Goal: Information Seeking & Learning: Learn about a topic

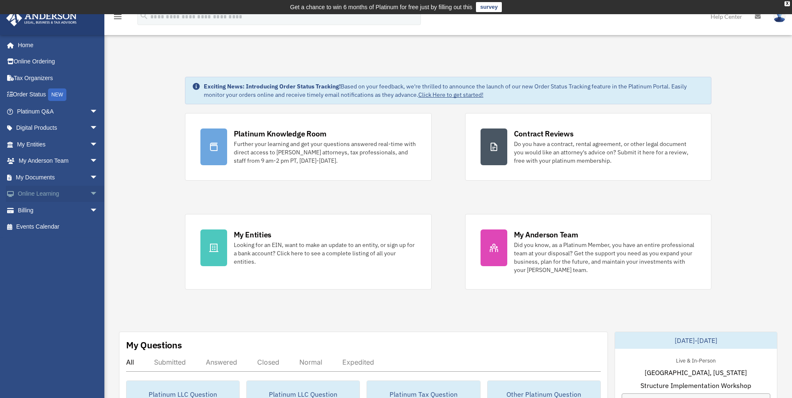
click at [59, 196] on link "Online Learning arrow_drop_down" at bounding box center [58, 194] width 105 height 17
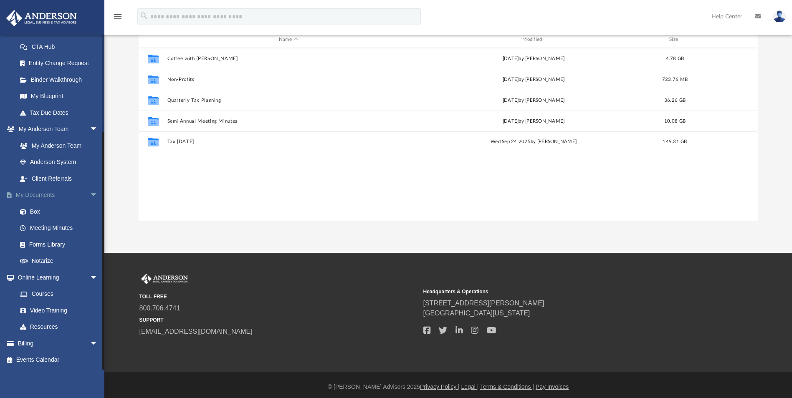
scroll to position [92, 0]
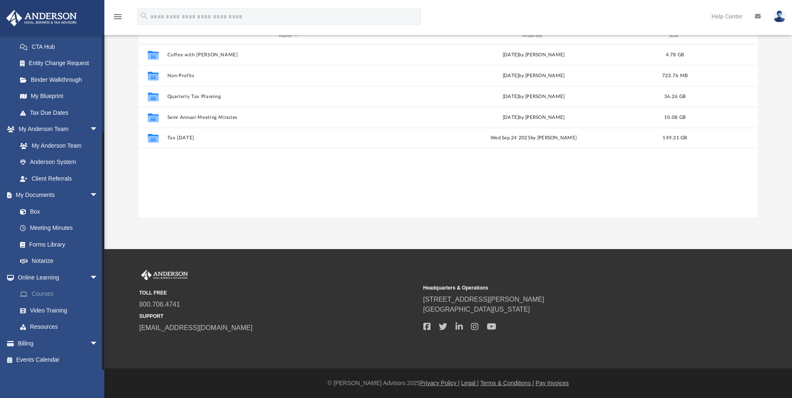
click at [39, 294] on link "Courses" at bounding box center [61, 294] width 99 height 17
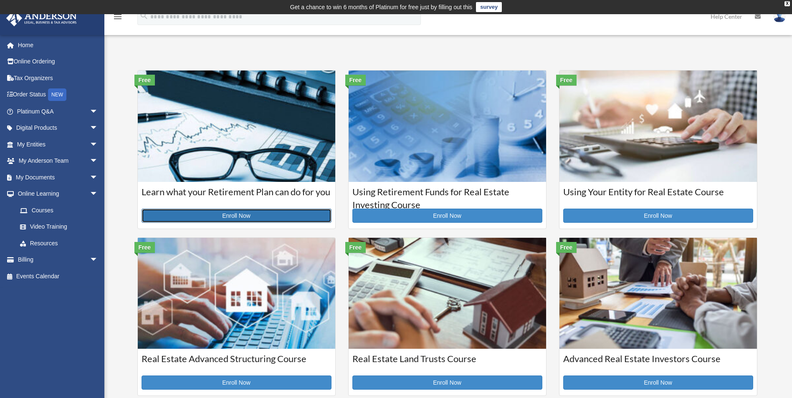
click at [209, 212] on link "Enroll Now" at bounding box center [237, 216] width 190 height 14
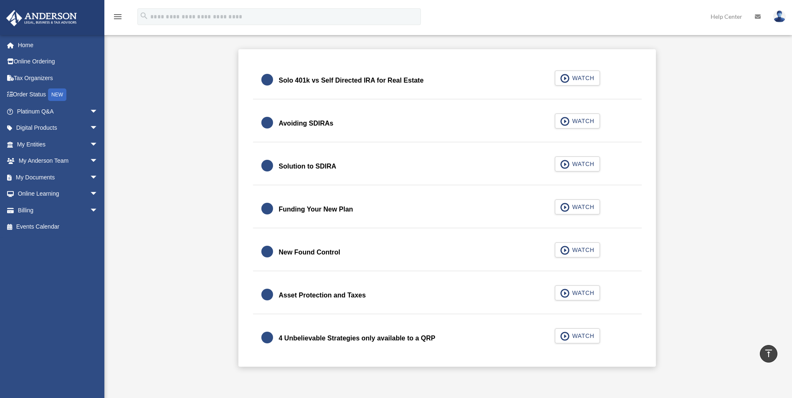
scroll to position [167, 0]
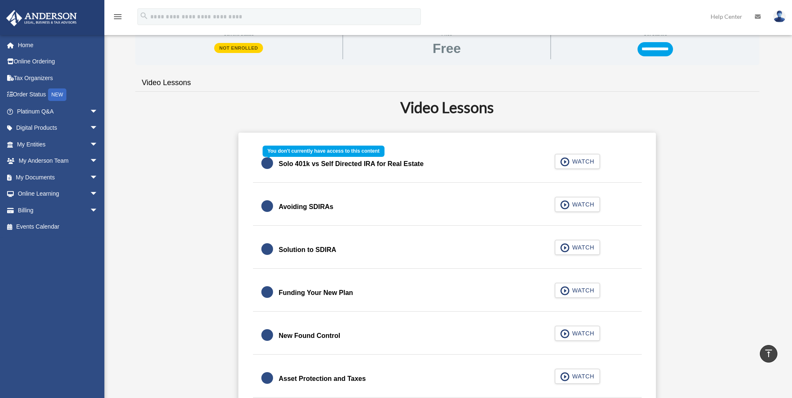
click at [588, 165] on div "Solo 401k vs Self Directed IRA for Real Estate WATCH" at bounding box center [447, 164] width 409 height 37
click at [565, 162] on div "Solo 401k vs Self Directed IRA for Real Estate WATCH" at bounding box center [447, 164] width 409 height 37
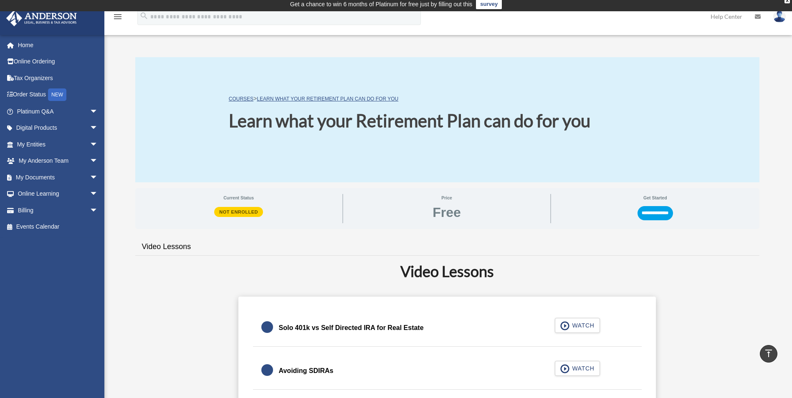
scroll to position [0, 0]
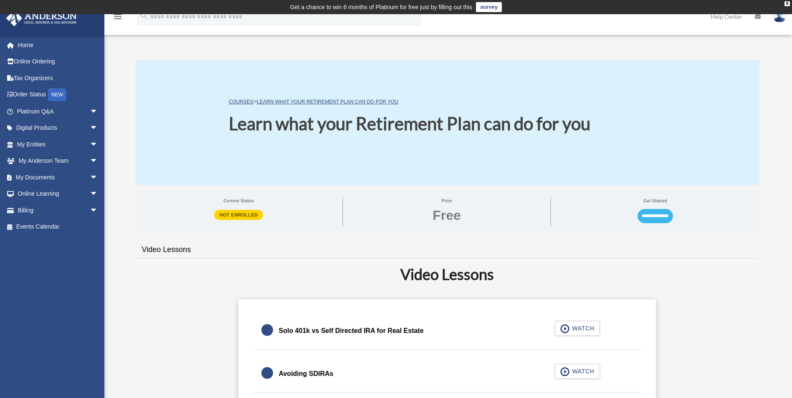
click at [656, 218] on input "**********" at bounding box center [656, 216] width 36 height 14
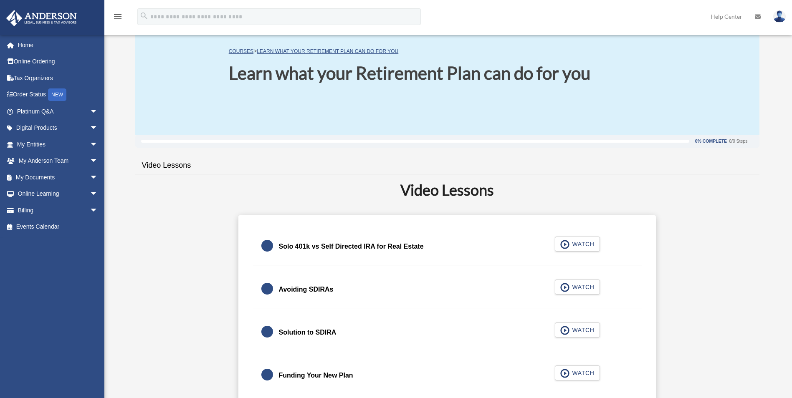
scroll to position [87, 0]
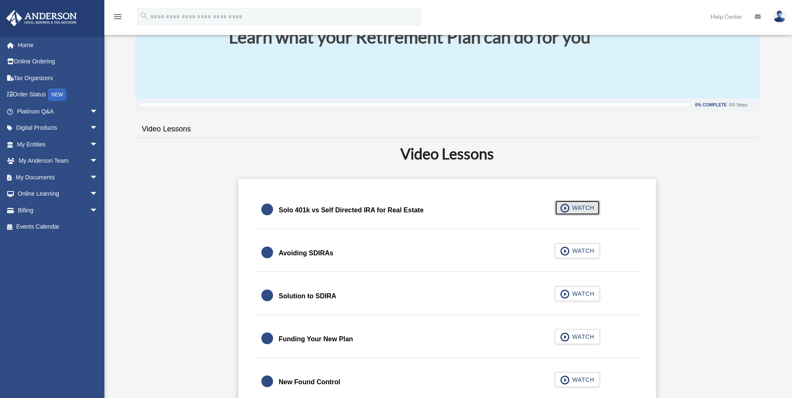
click at [586, 211] on span "WATCH" at bounding box center [582, 208] width 25 height 8
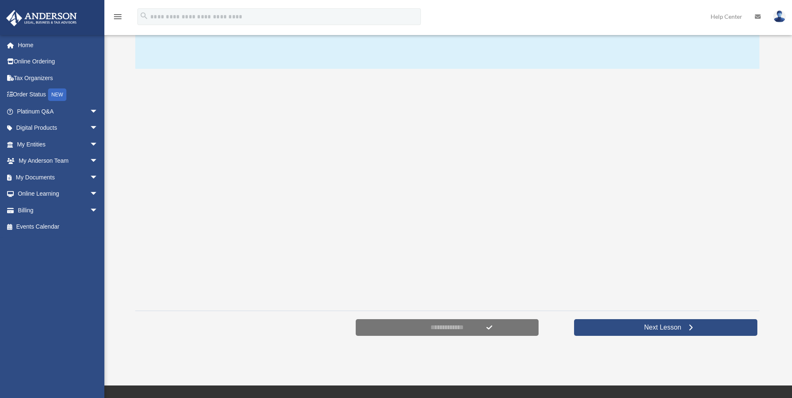
scroll to position [135, 0]
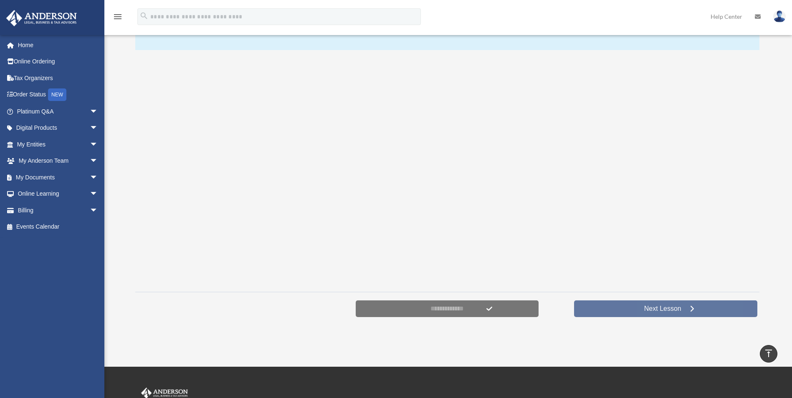
click at [657, 306] on span "Next Lesson" at bounding box center [663, 309] width 51 height 8
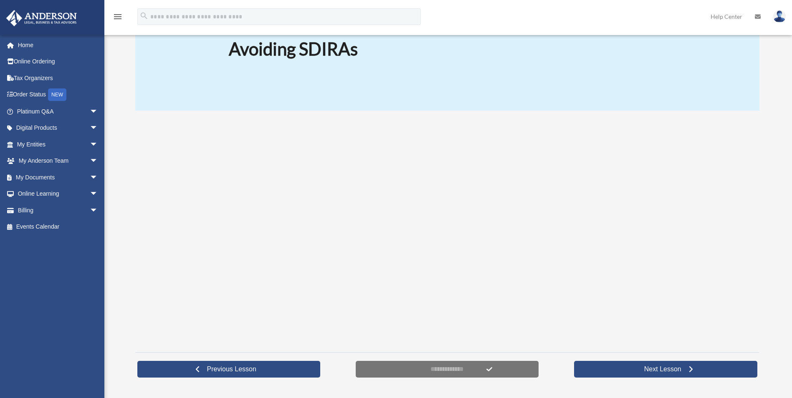
scroll to position [84, 0]
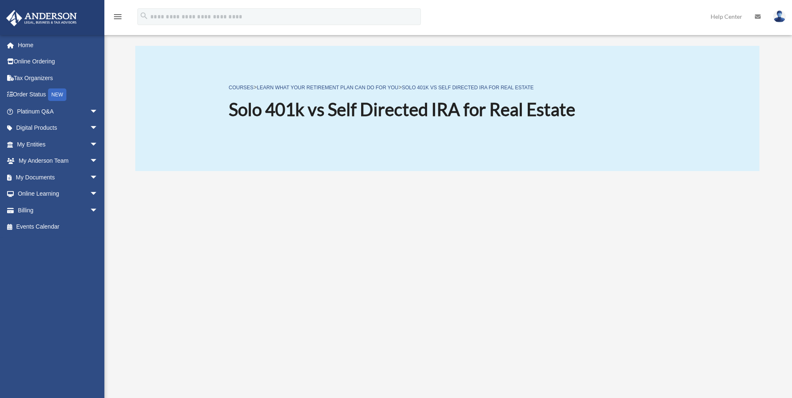
scroll to position [121, 0]
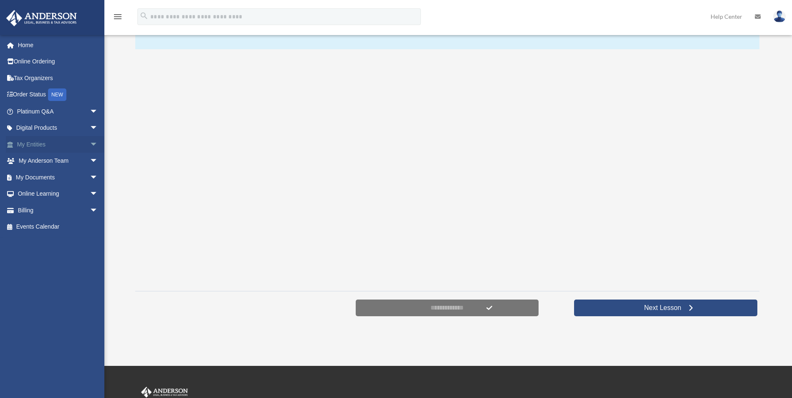
scroll to position [135, 0]
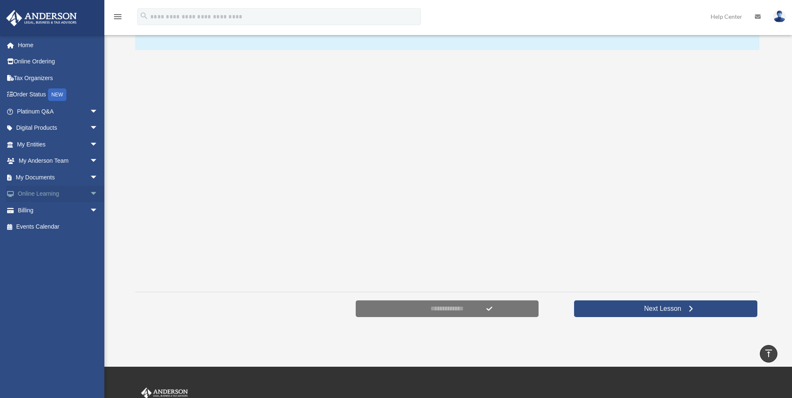
click at [74, 190] on link "Online Learning arrow_drop_down" at bounding box center [58, 194] width 105 height 17
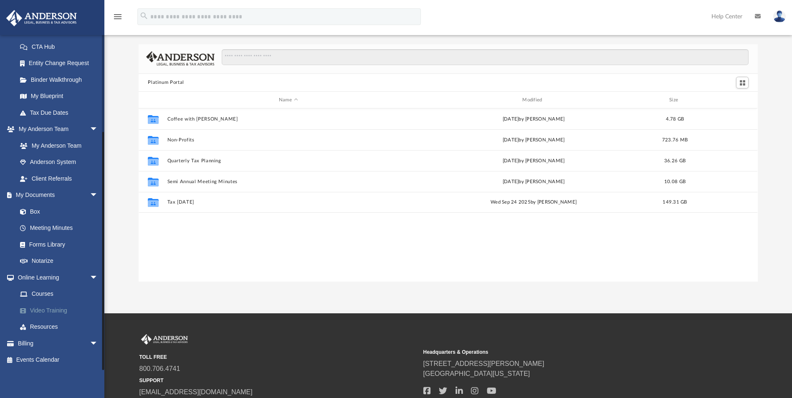
scroll to position [42, 0]
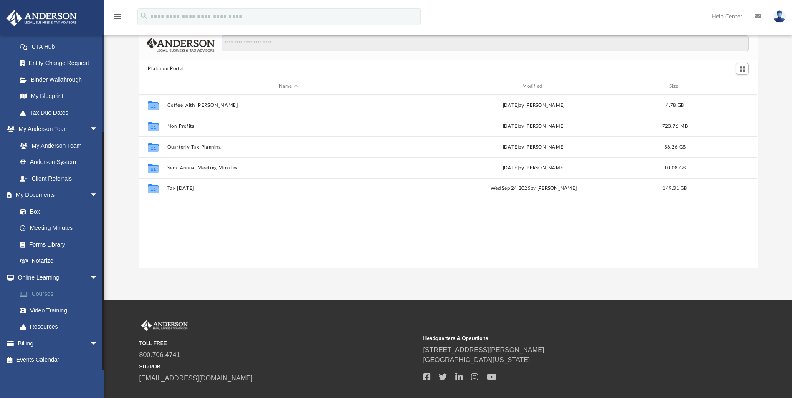
click at [48, 294] on link "Courses" at bounding box center [61, 294] width 99 height 17
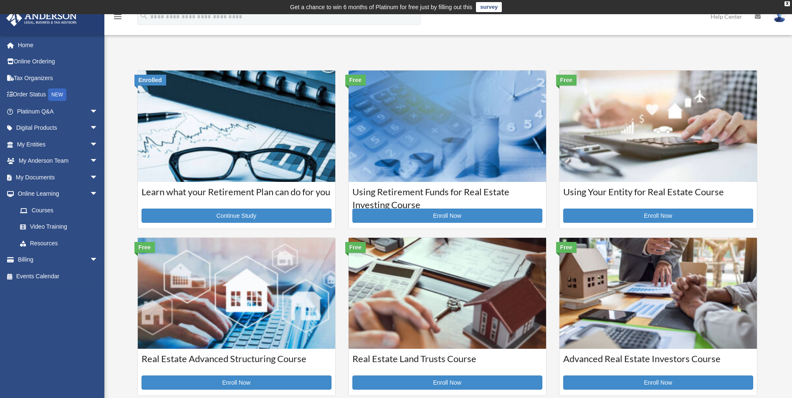
click at [239, 155] on img at bounding box center [237, 126] width 198 height 111
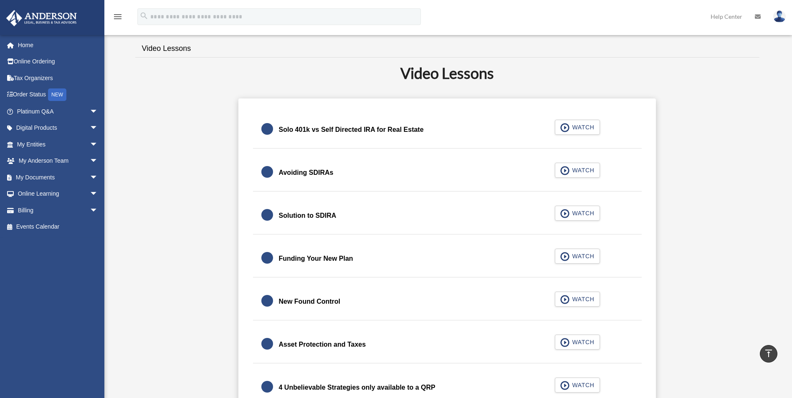
scroll to position [167, 0]
click at [579, 170] on span "WATCH" at bounding box center [582, 171] width 25 height 8
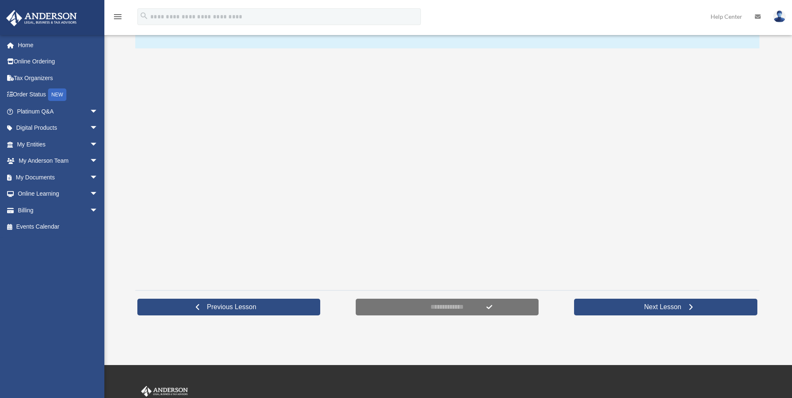
scroll to position [137, 0]
